Goal: Task Accomplishment & Management: Manage account settings

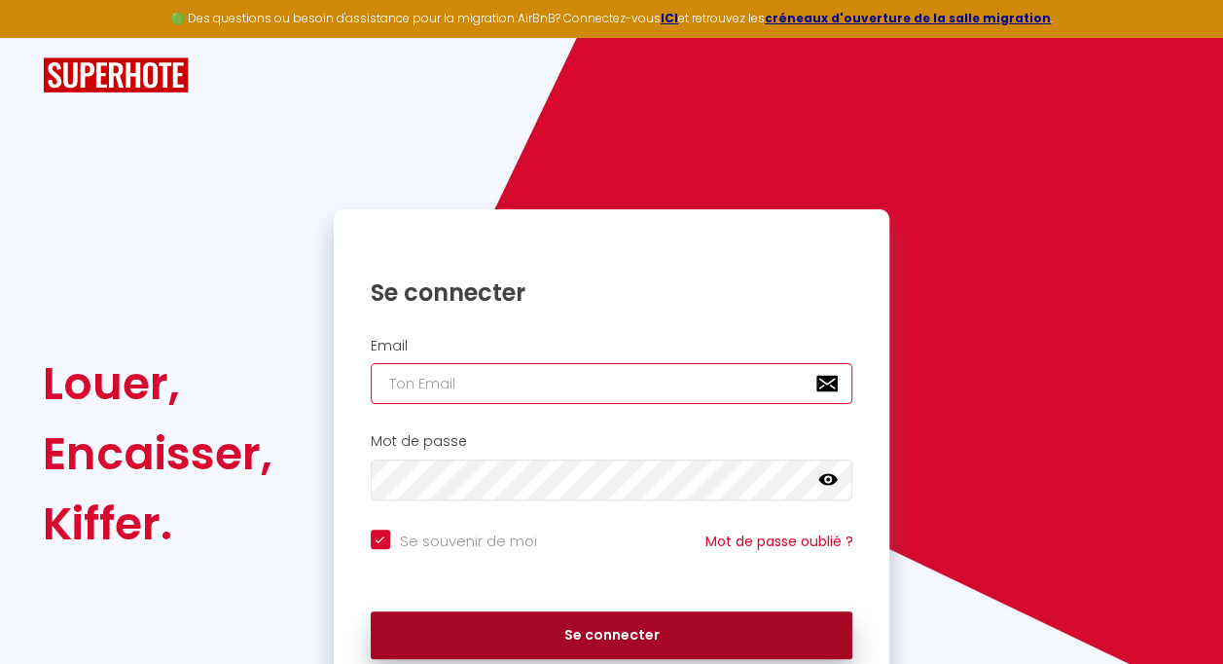
type input "[EMAIL_ADDRESS][DOMAIN_NAME]"
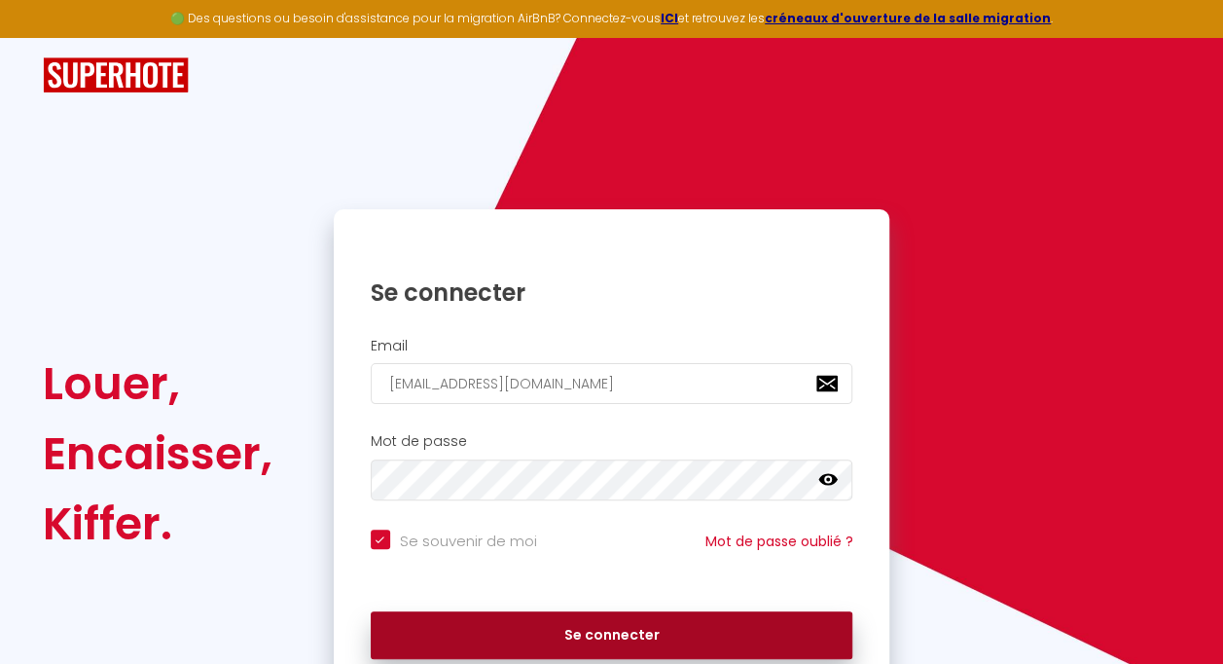
click at [601, 623] on button "Se connecter" at bounding box center [612, 635] width 483 height 49
checkbox input "true"
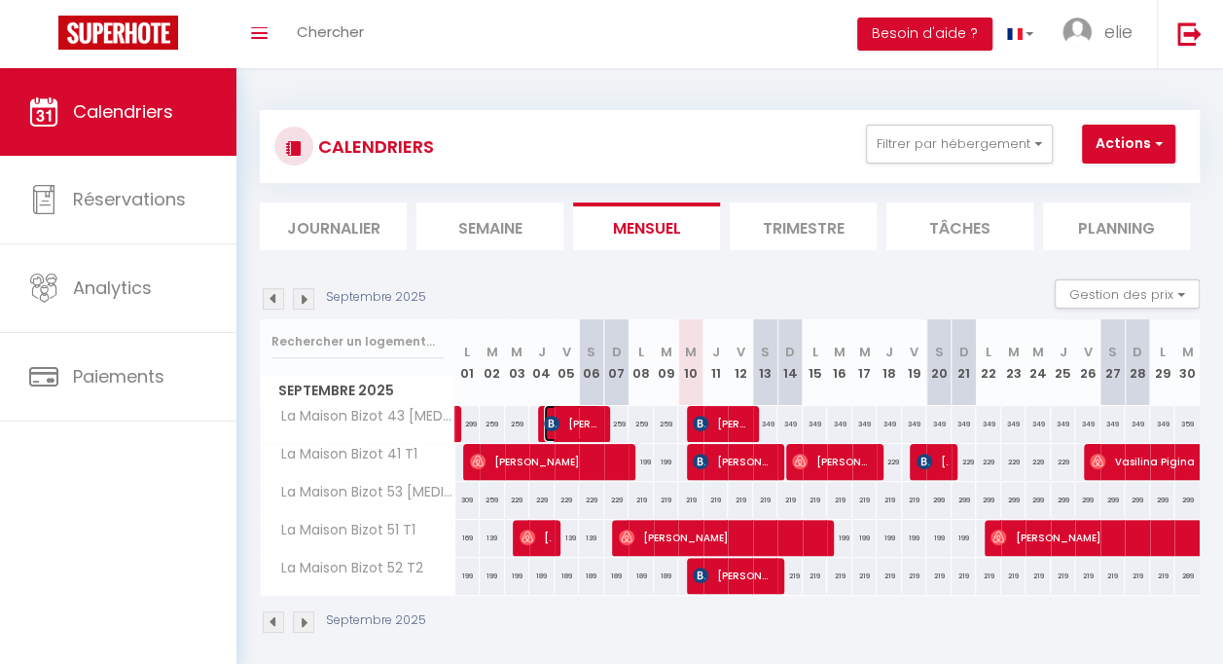
click at [572, 420] on span "[PERSON_NAME]" at bounding box center [572, 423] width 56 height 37
select select "OK"
select select "KO"
select select "0"
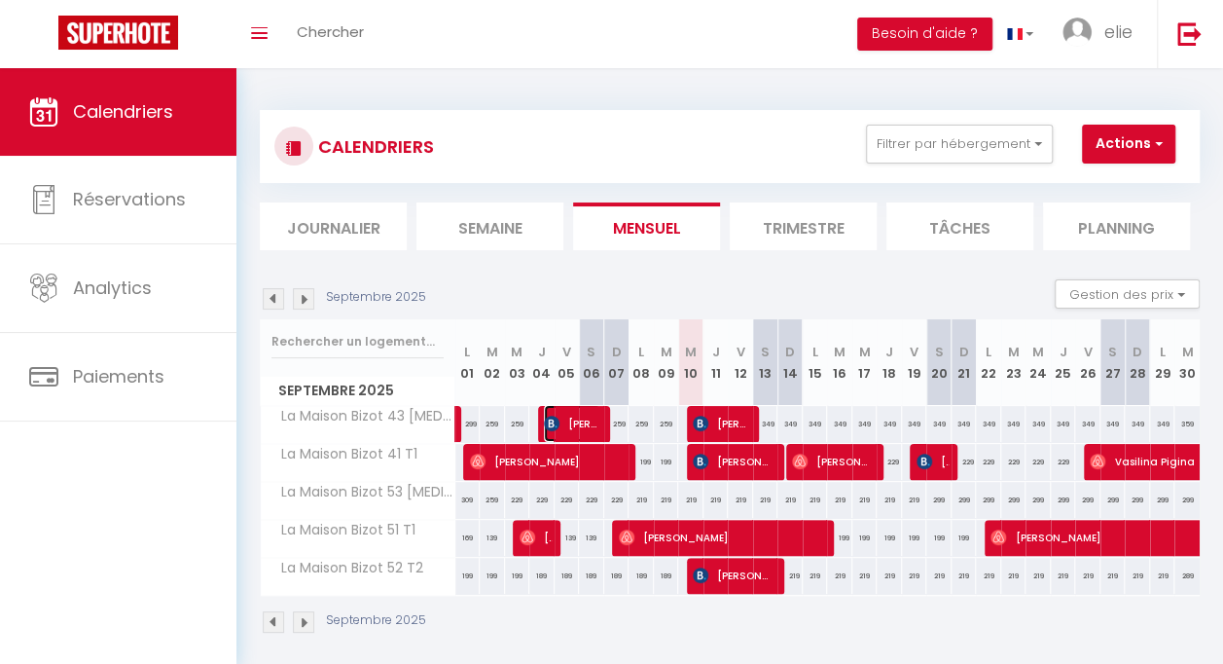
select select "1"
select select
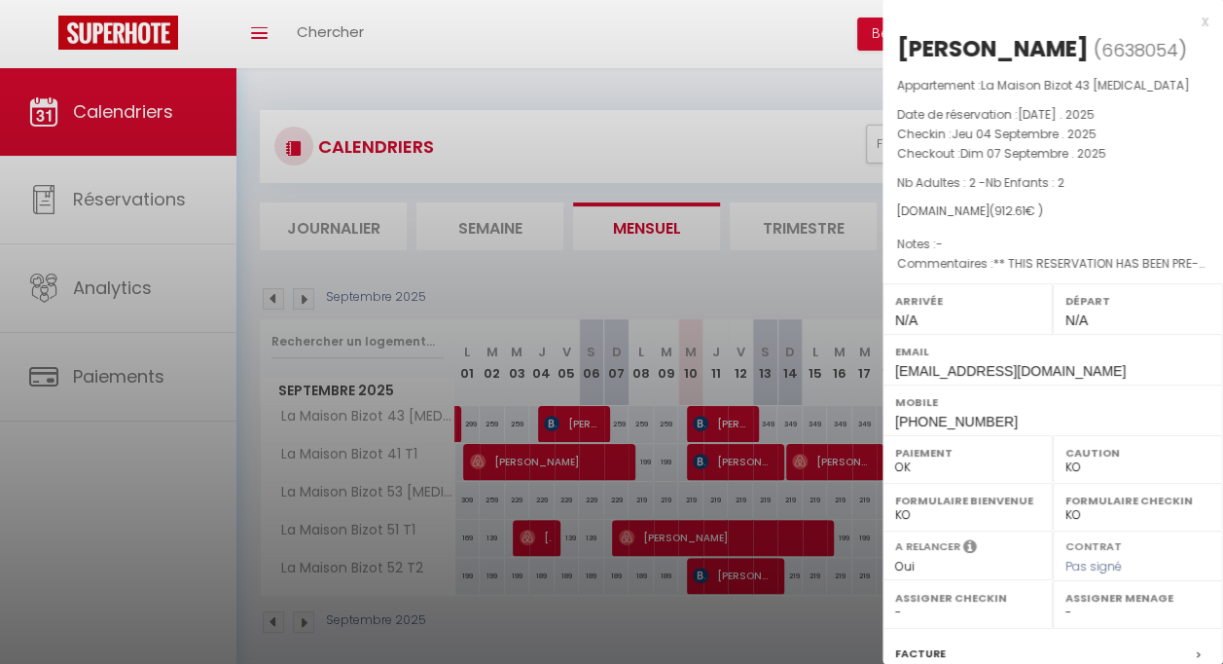
click at [705, 416] on div at bounding box center [611, 332] width 1223 height 664
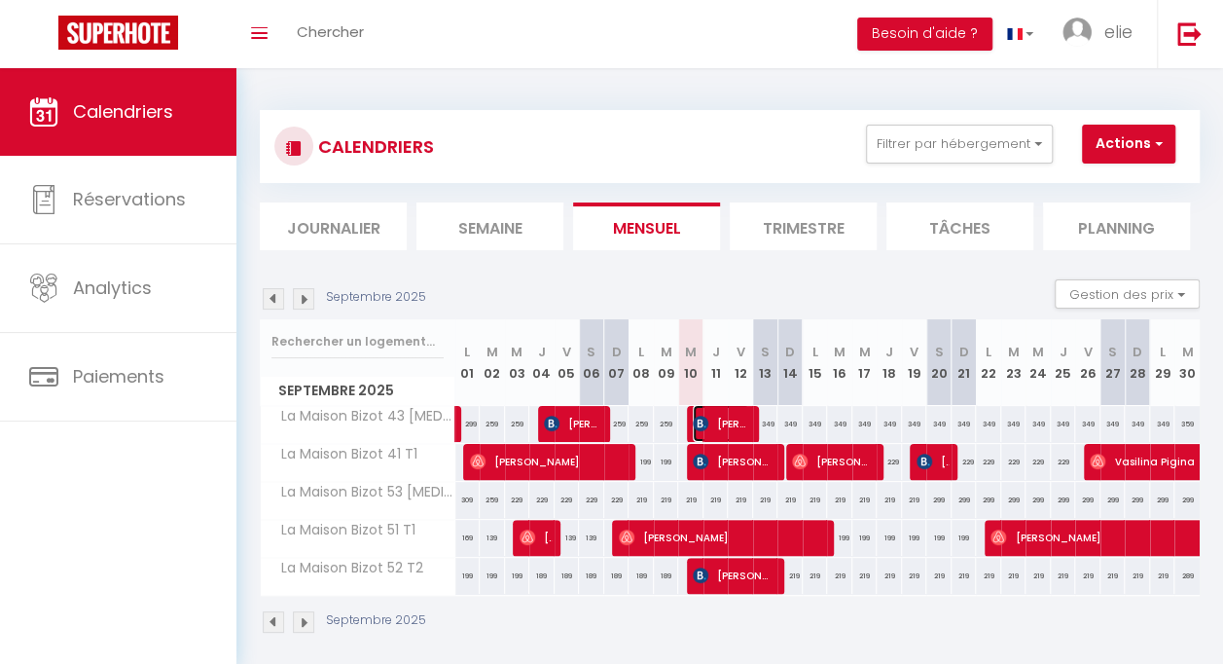
click at [707, 416] on span "[PERSON_NAME]" at bounding box center [721, 423] width 56 height 37
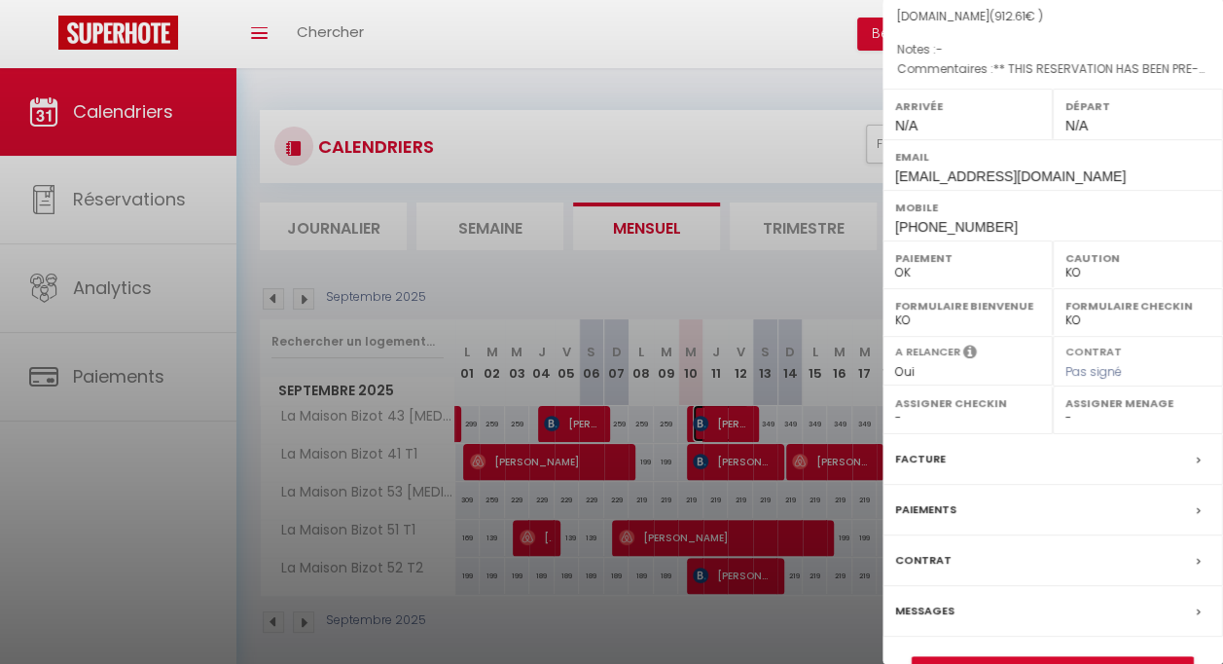
scroll to position [238, 0]
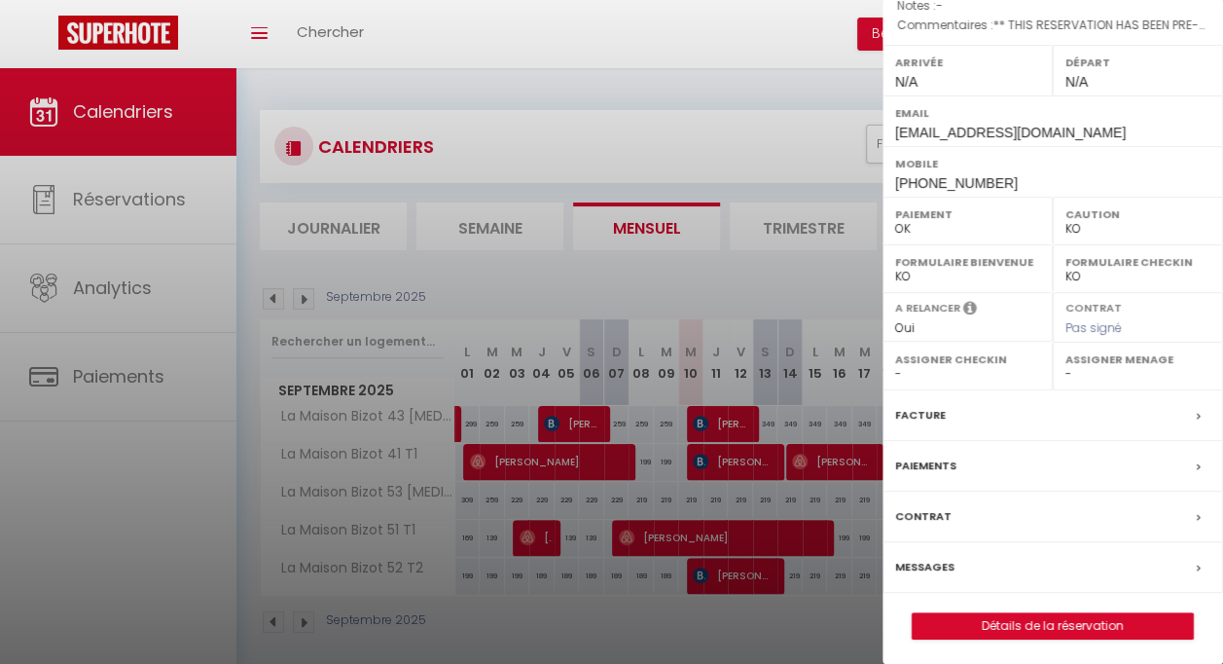
click at [494, 280] on div at bounding box center [611, 332] width 1223 height 664
